Goal: Navigation & Orientation: Find specific page/section

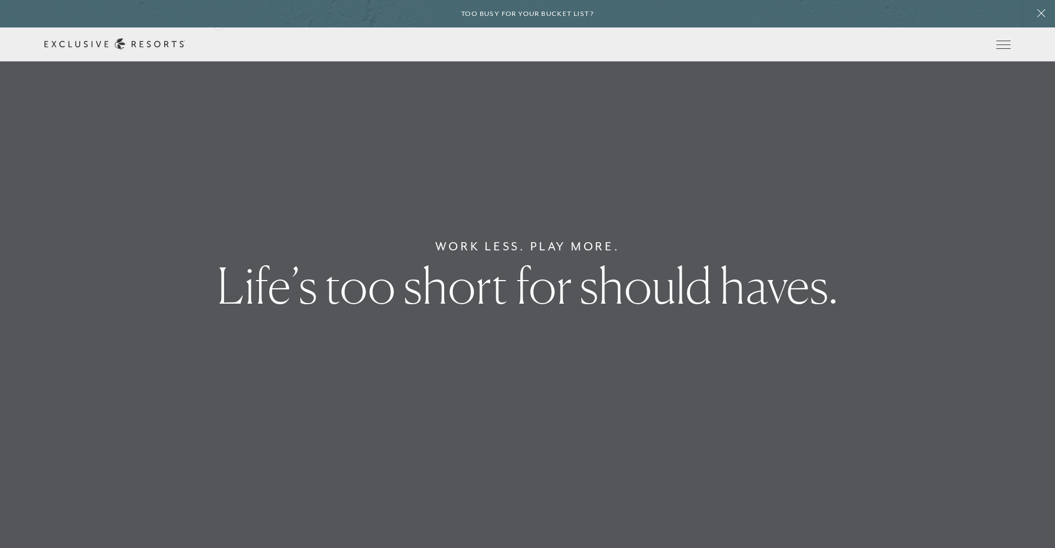
scroll to position [1, 0]
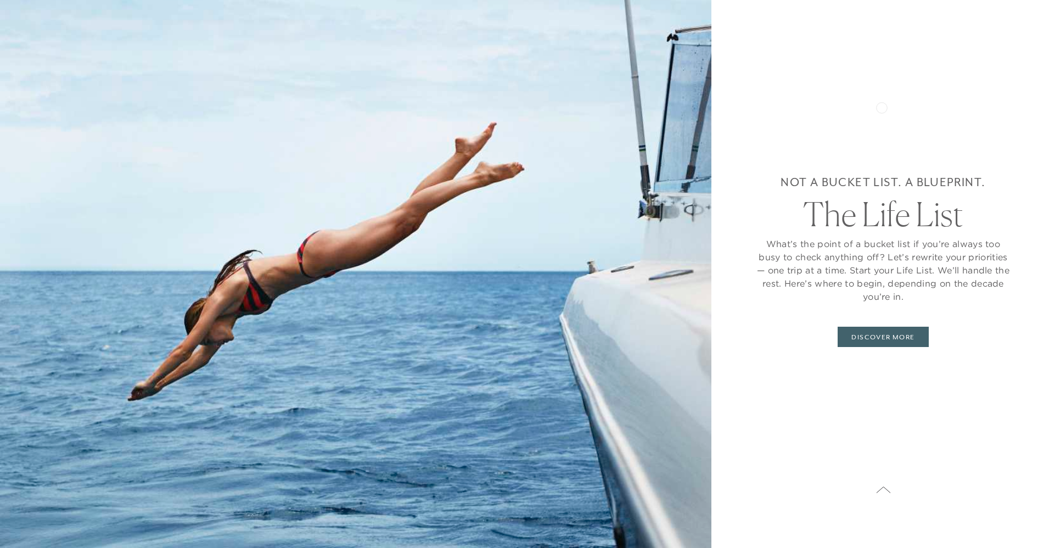
click at [882, 107] on div "Not a bucket list. A blueprint. The Life List What’s the point of a bucket list…" at bounding box center [884, 260] width 256 height 433
